Goal: Task Accomplishment & Management: Complete application form

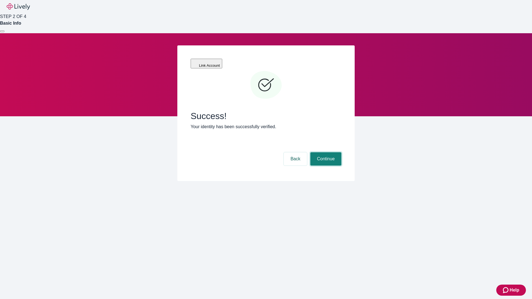
click at [325, 152] on button "Continue" at bounding box center [325, 158] width 31 height 13
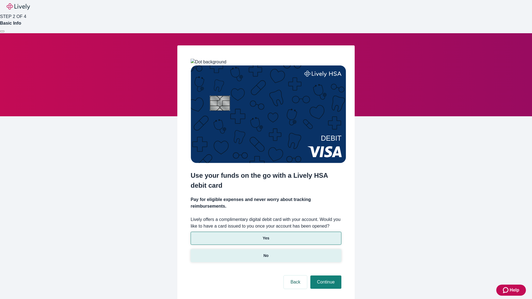
click at [265, 253] on p "No" at bounding box center [265, 256] width 5 height 6
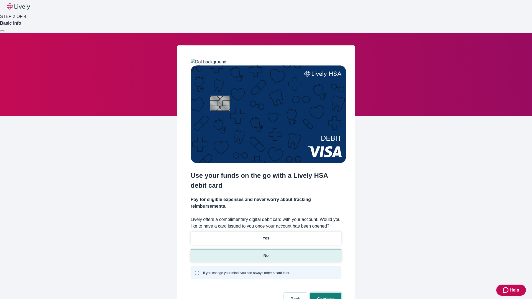
click at [325, 293] on button "Continue" at bounding box center [325, 299] width 31 height 13
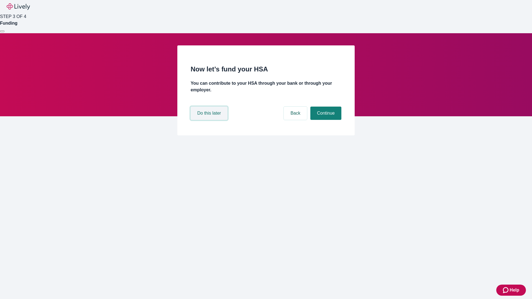
click at [210, 120] on button "Do this later" at bounding box center [208, 113] width 37 height 13
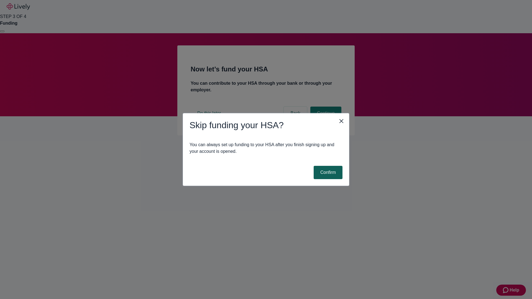
click at [327, 172] on button "Confirm" at bounding box center [327, 172] width 29 height 13
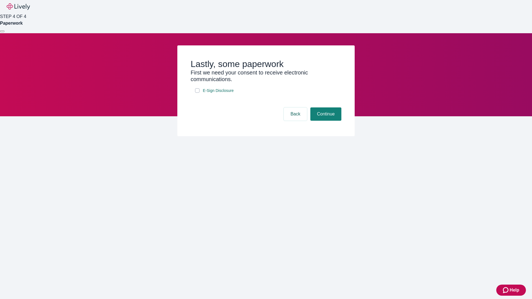
click at [197, 93] on input "E-Sign Disclosure" at bounding box center [197, 90] width 4 height 4
checkbox input "true"
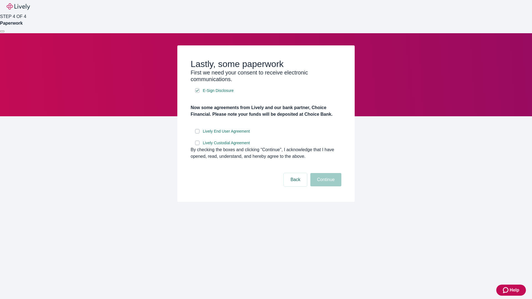
click at [197, 133] on input "Lively End User Agreement" at bounding box center [197, 131] width 4 height 4
checkbox input "true"
click at [197, 145] on input "Lively Custodial Agreement" at bounding box center [197, 143] width 4 height 4
checkbox input "true"
click at [325, 186] on button "Continue" at bounding box center [325, 179] width 31 height 13
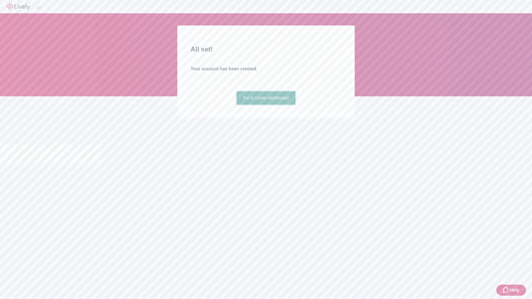
click at [265, 105] on link "Go to Lively dashboard" at bounding box center [265, 97] width 59 height 13
